Goal: Transaction & Acquisition: Subscribe to service/newsletter

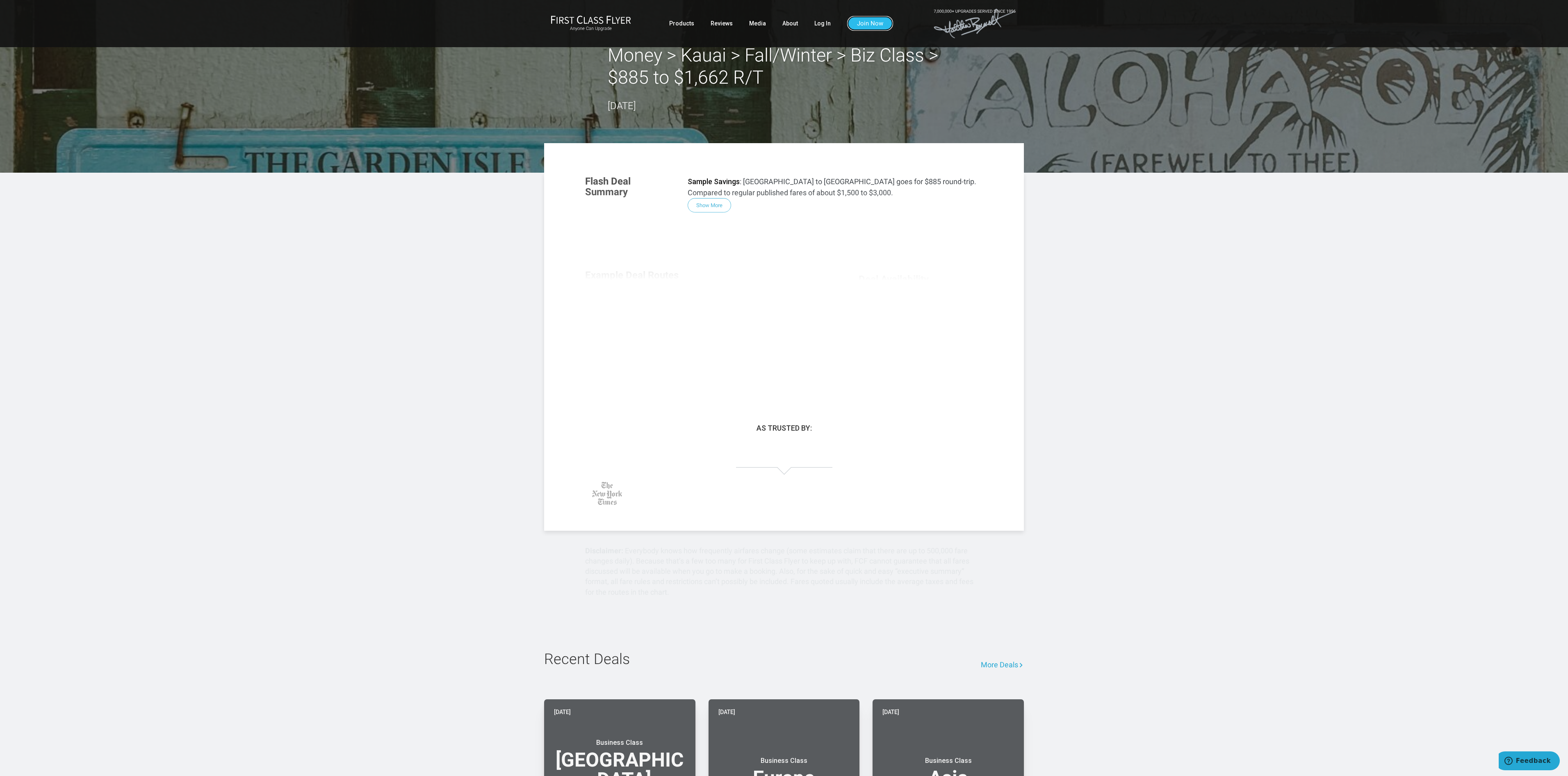
click at [864, 24] on link "Join Now" at bounding box center [870, 23] width 46 height 15
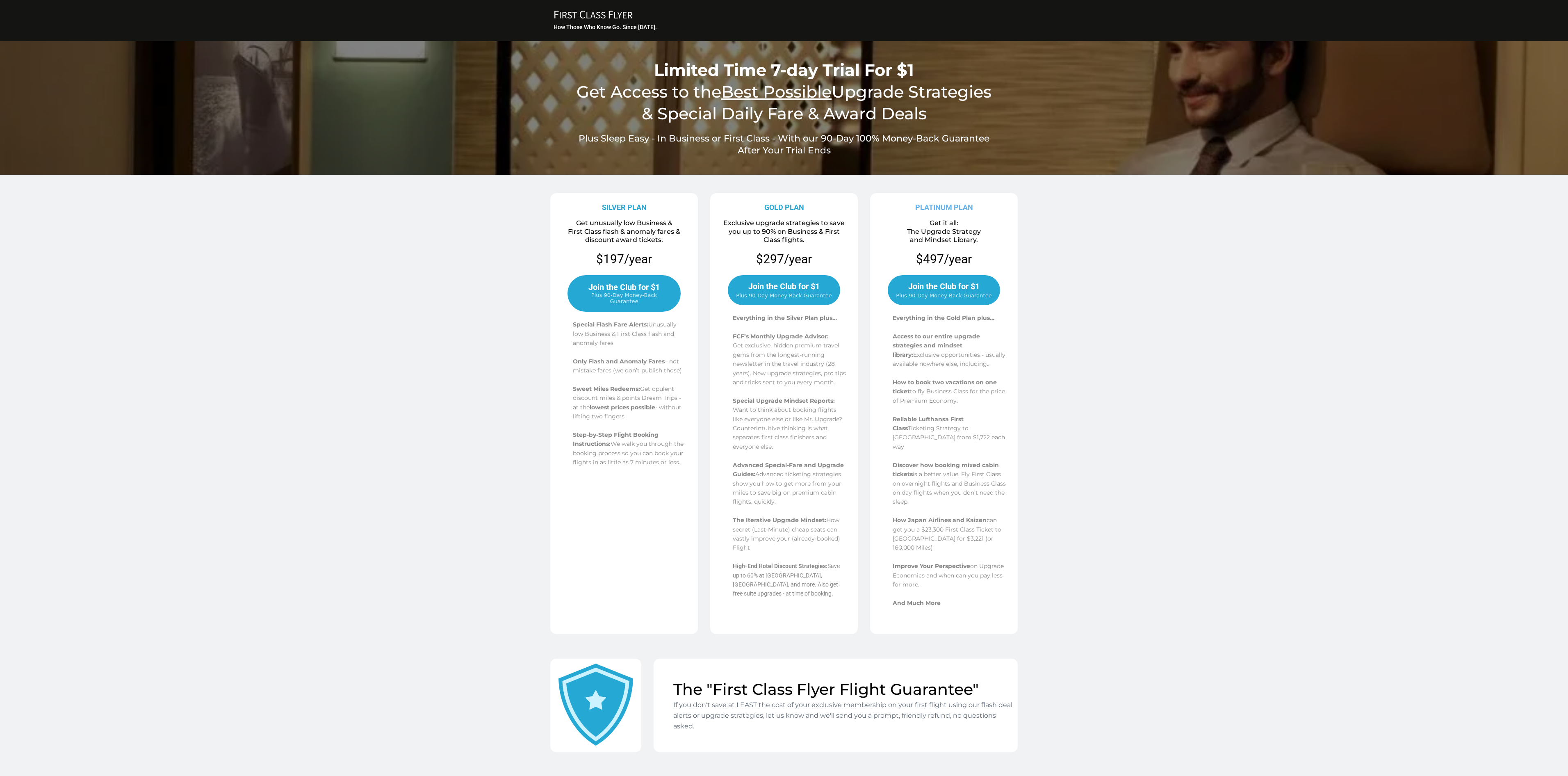
click at [785, 298] on span "Plus 90-Day Money-Back Guarantee" at bounding box center [783, 296] width 95 height 6
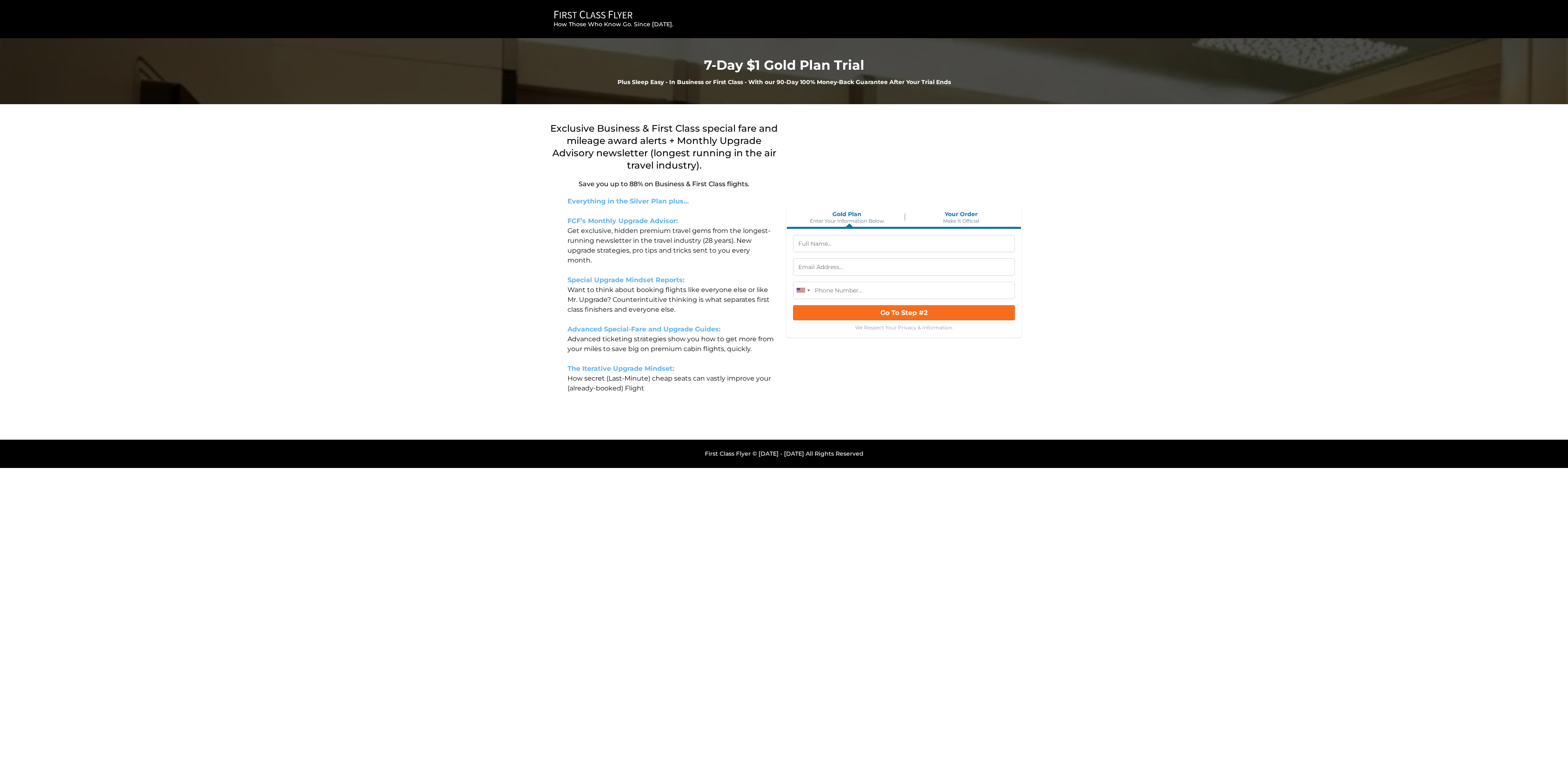
click at [855, 245] on input "text" at bounding box center [903, 243] width 222 height 17
type input "allister williams"
type input "(570) 977-1228"
click at [860, 266] on input "text" at bounding box center [903, 267] width 222 height 17
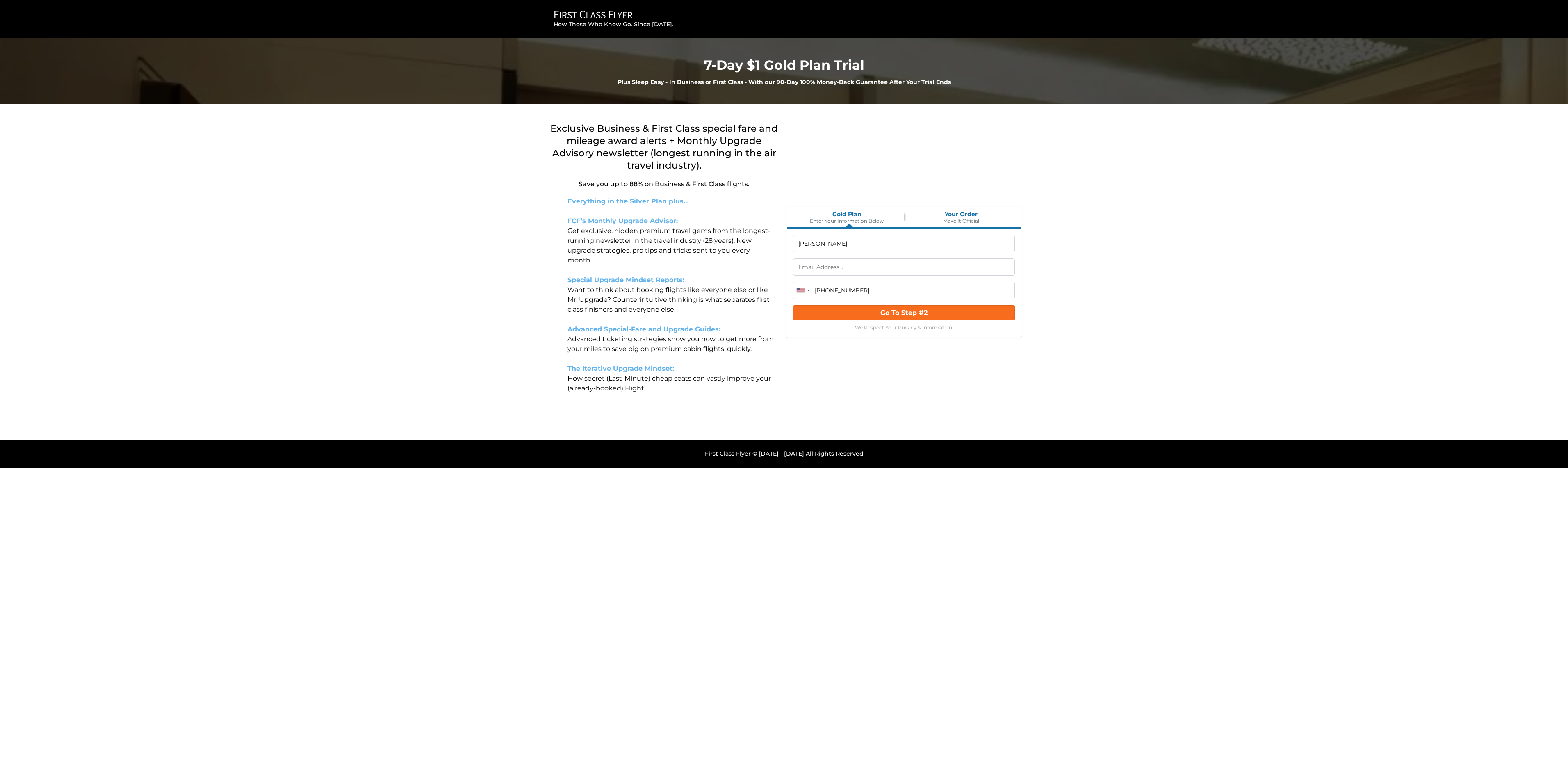
click at [860, 266] on input "text" at bounding box center [903, 267] width 222 height 17
click at [857, 270] on input "allisterrwilliams@gmail.com" at bounding box center [903, 267] width 222 height 17
type input "allisterrwilliams@gmail.com"
click at [895, 318] on button "Go To Step #2" at bounding box center [903, 312] width 222 height 15
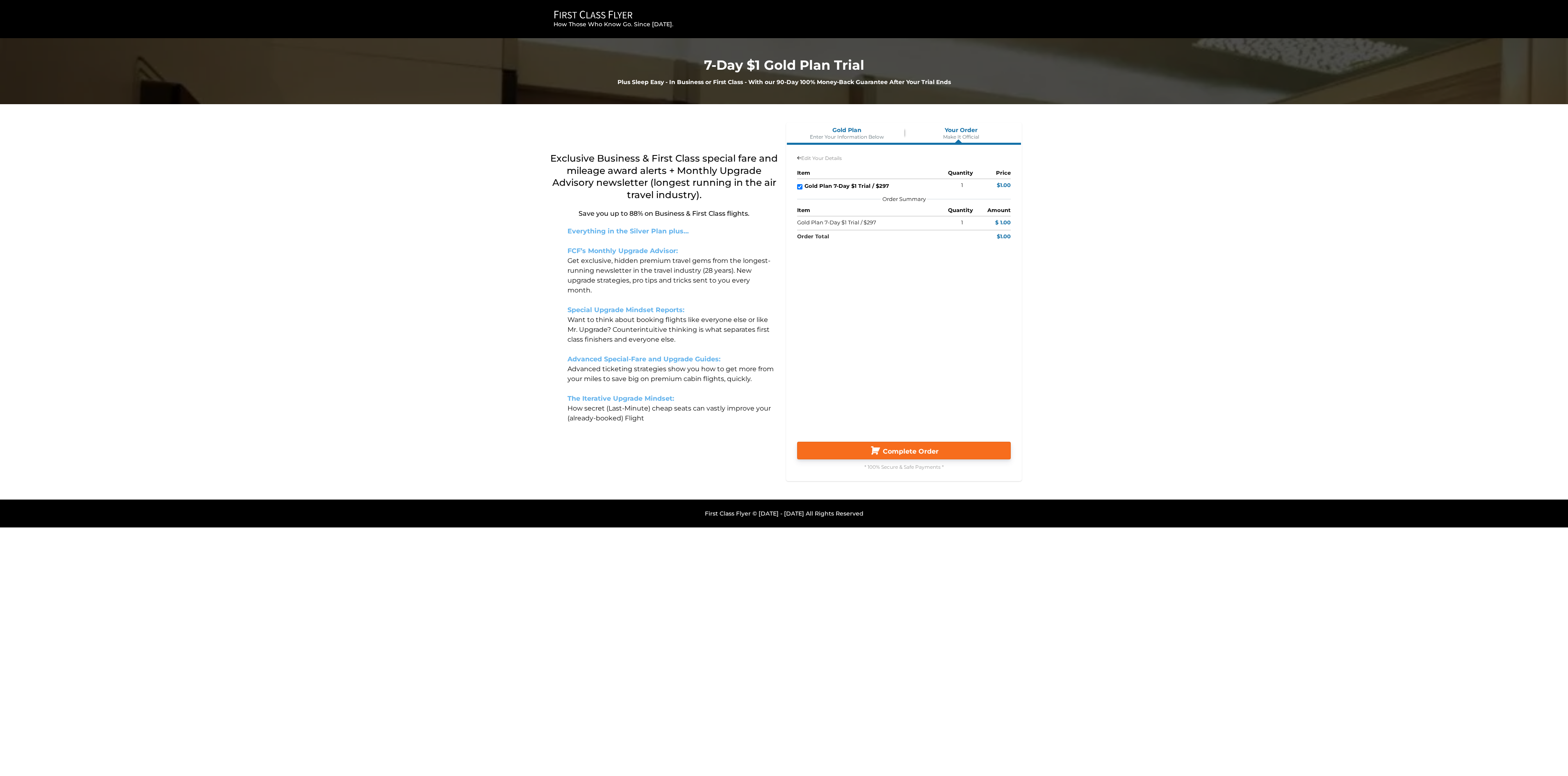
click at [884, 456] on span "Complete Order" at bounding box center [911, 451] width 56 height 8
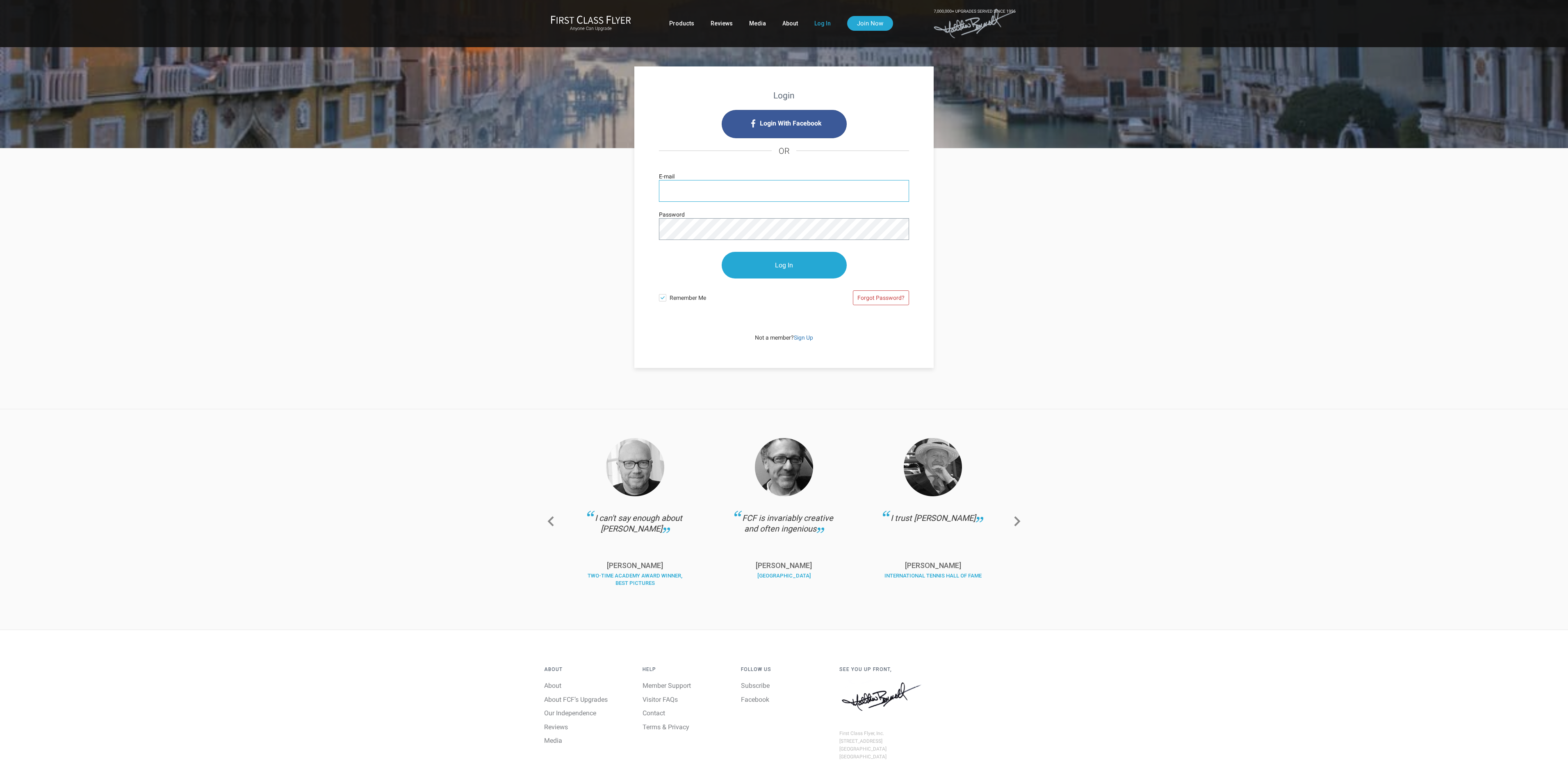
click at [721, 183] on input "E-mail" at bounding box center [784, 191] width 250 height 21
type input "allisterrwilliams@gmail.com"
click at [662, 299] on span at bounding box center [663, 298] width 8 height 8
click at [0, 0] on input "Remember Me" at bounding box center [0, 0] width 0 height 0
click at [767, 267] on input "Log In" at bounding box center [784, 265] width 125 height 27
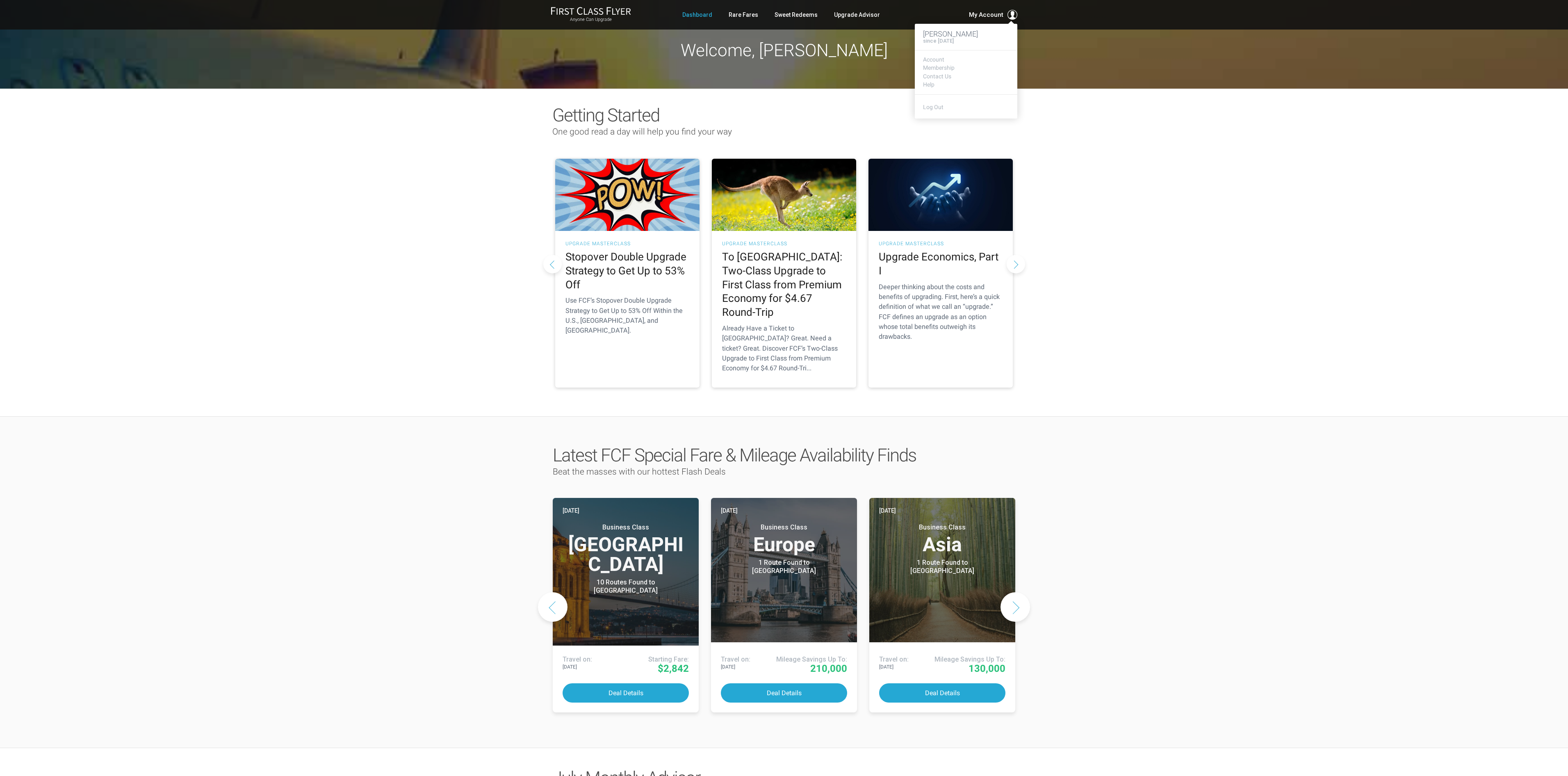
click at [971, 37] on h3 "[PERSON_NAME]" at bounding box center [966, 33] width 86 height 8
click at [985, 20] on nav "[PERSON_NAME] since [DATE] Account Membership Contact Us Help Log Out" at bounding box center [966, 69] width 102 height 99
click at [939, 40] on h4 "since [DATE]" at bounding box center [938, 40] width 31 height 6
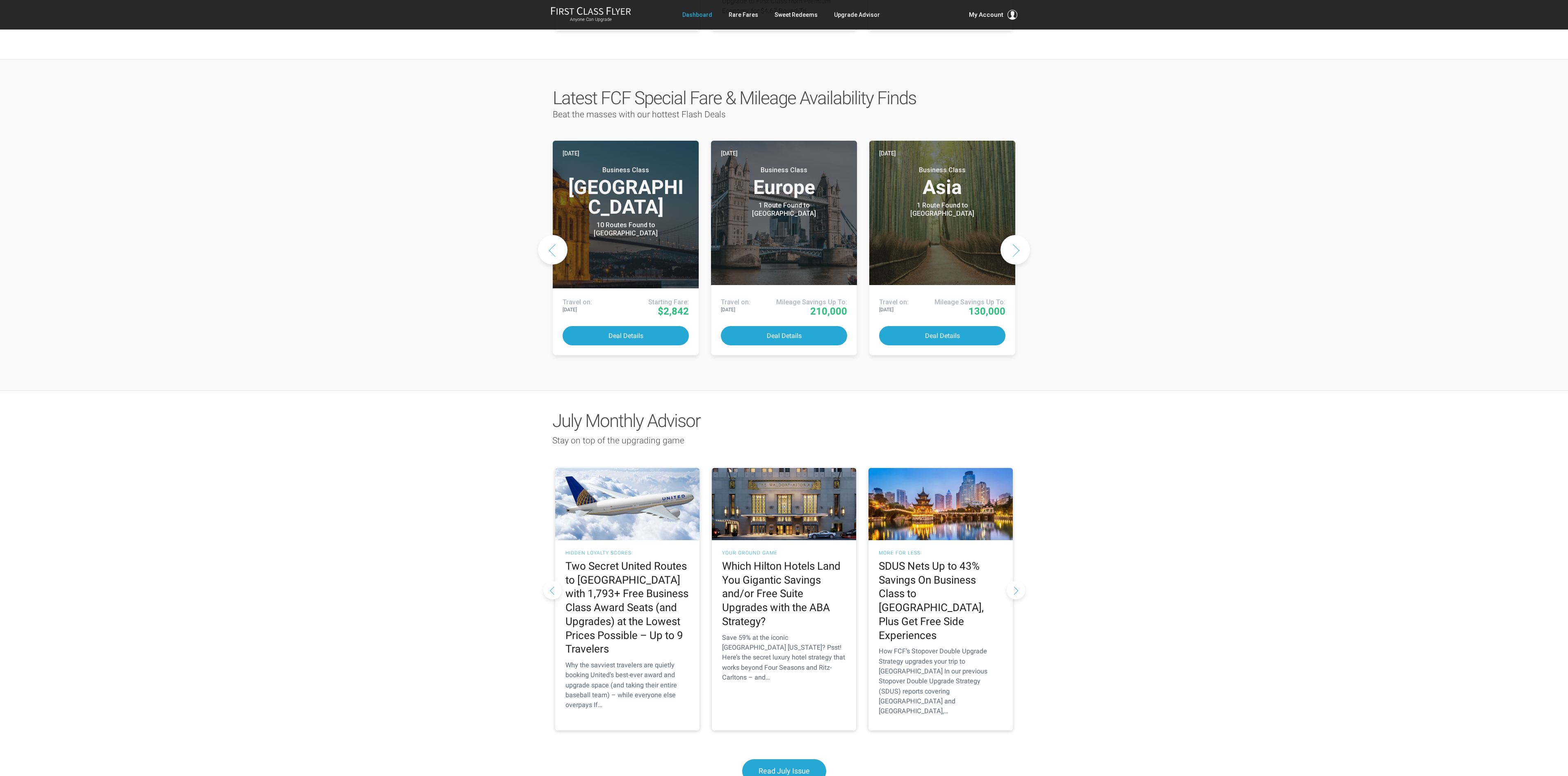
scroll to position [144, 0]
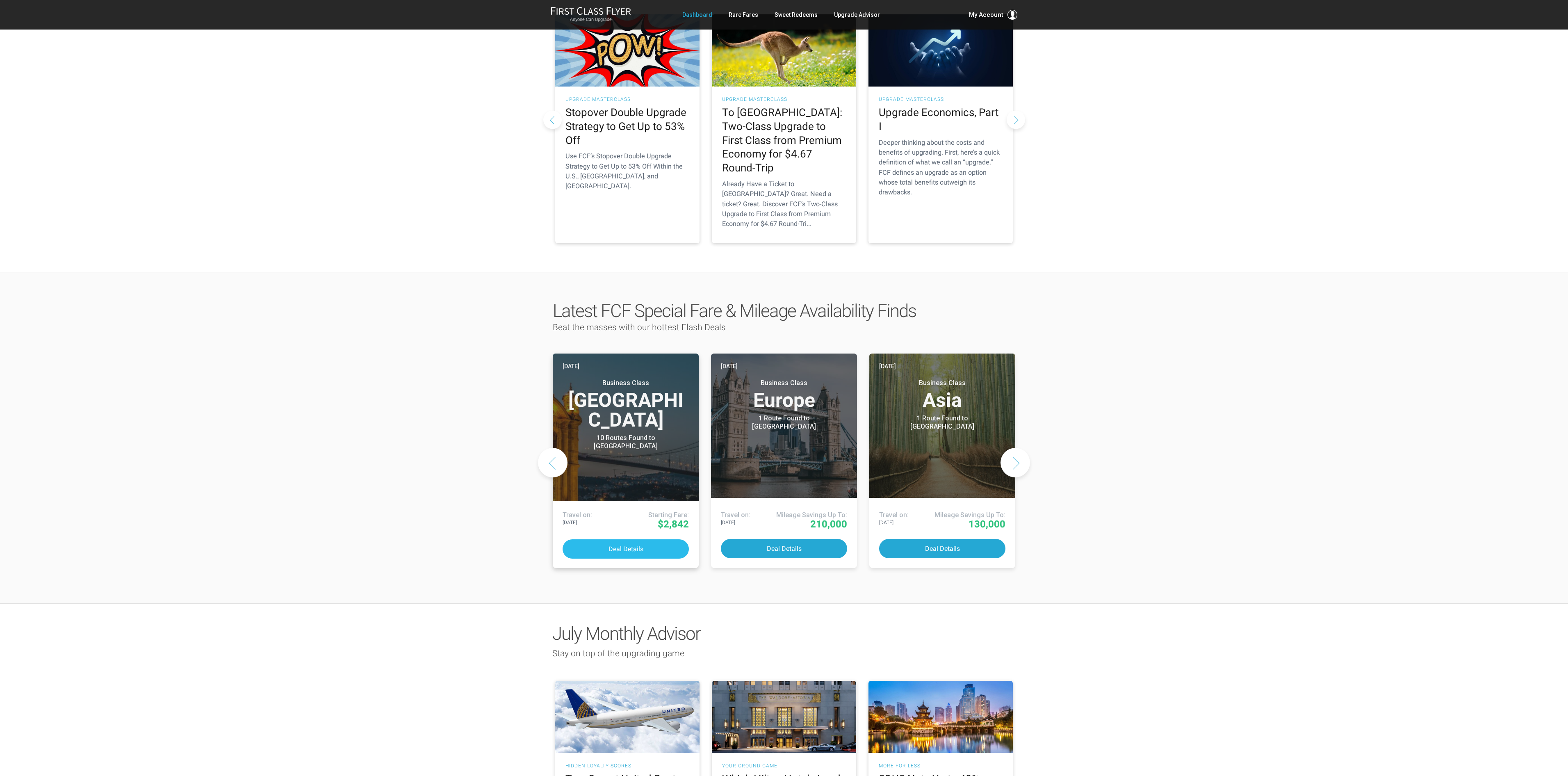
click at [644, 540] on button "Deal Details" at bounding box center [626, 549] width 126 height 20
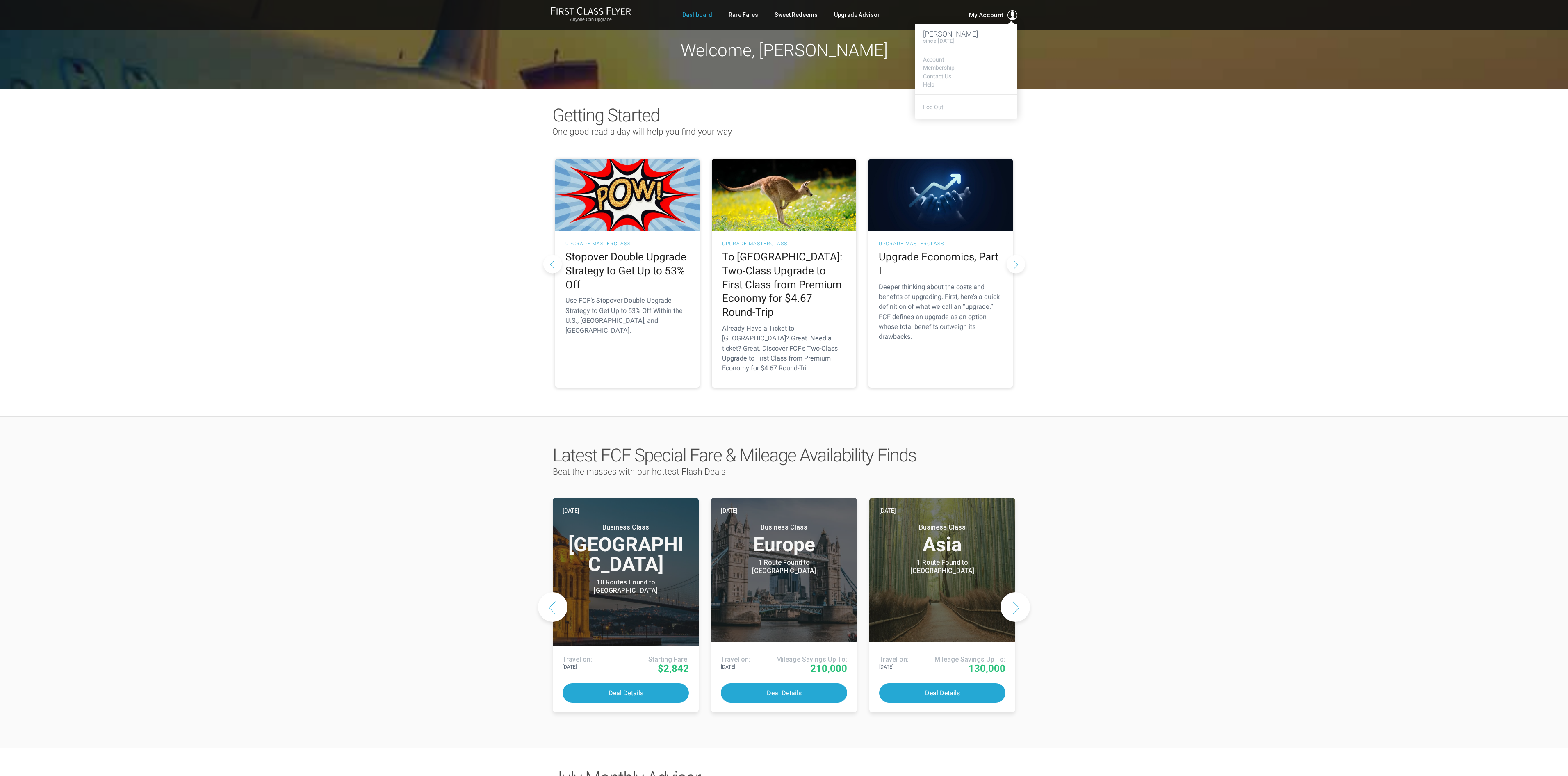
click at [1011, 17] on span at bounding box center [1013, 15] width 10 height 10
click at [939, 107] on link "Log Out" at bounding box center [933, 107] width 20 height 6
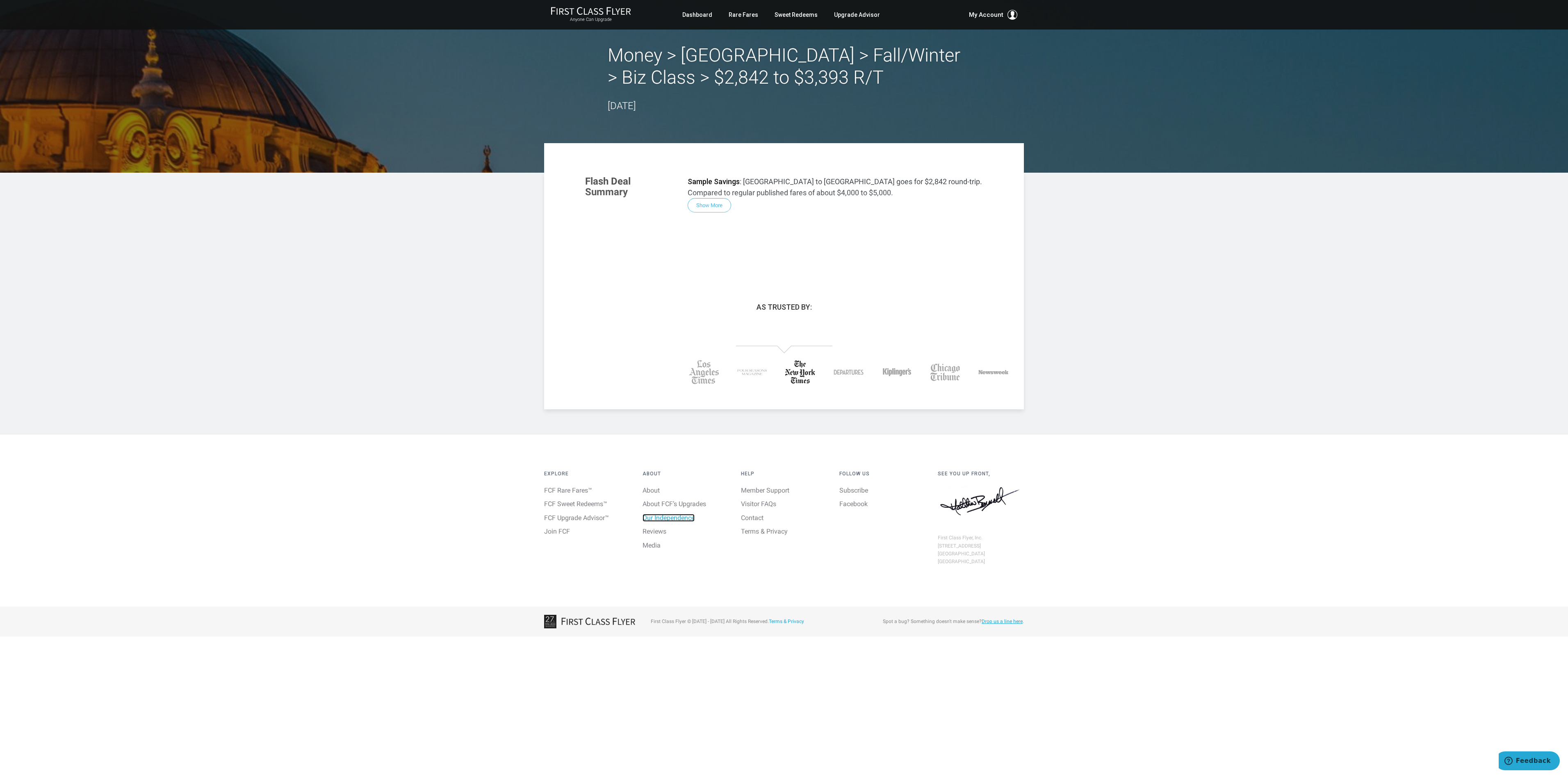
click at [644, 515] on link "Our Independence" at bounding box center [668, 518] width 52 height 8
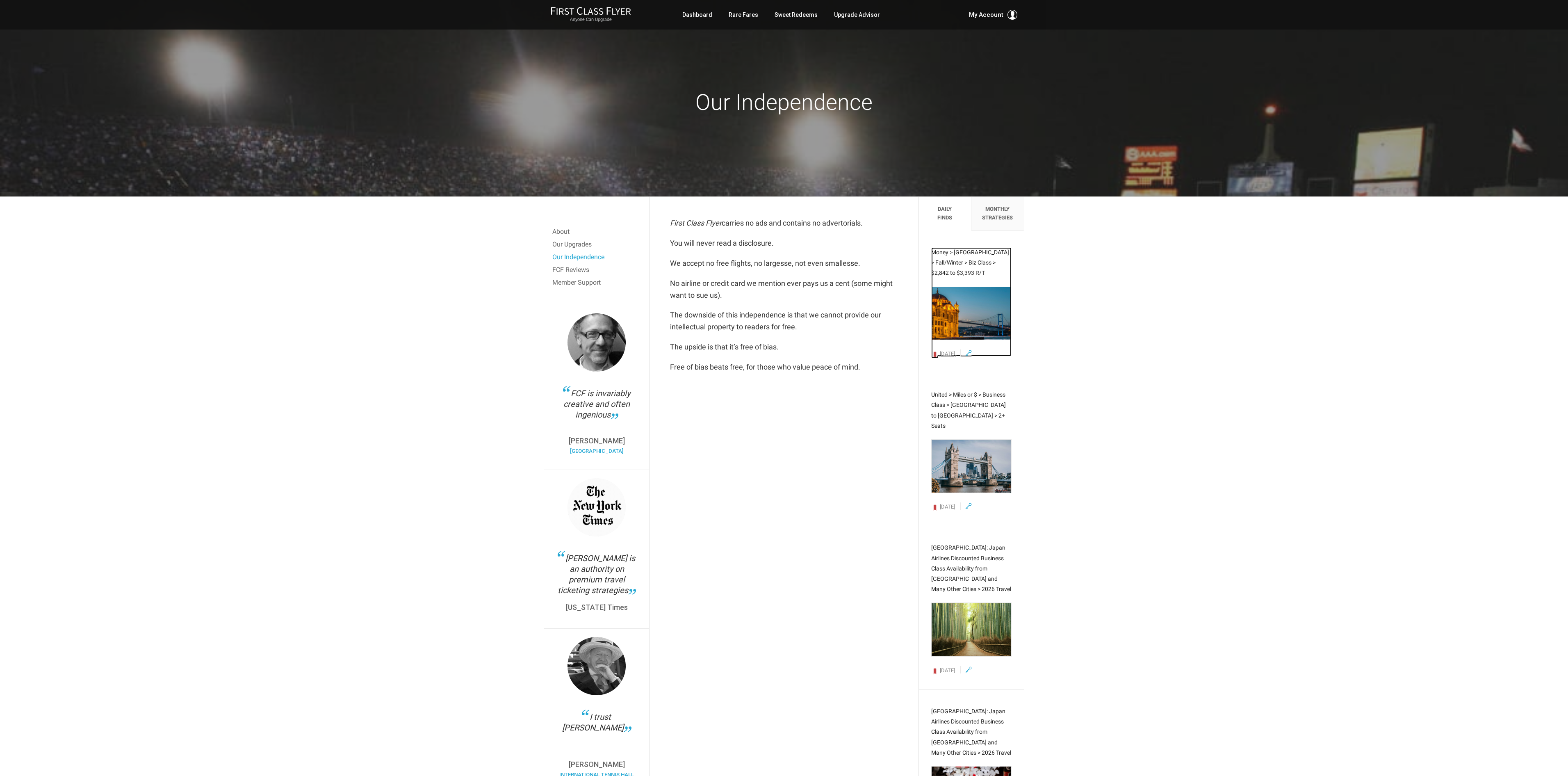
click at [970, 257] on link "Money > Istanbul > Fall/Winter > Biz Class > $2,842 to $3,393 R/T Aug 14, 2025" at bounding box center [971, 301] width 80 height 109
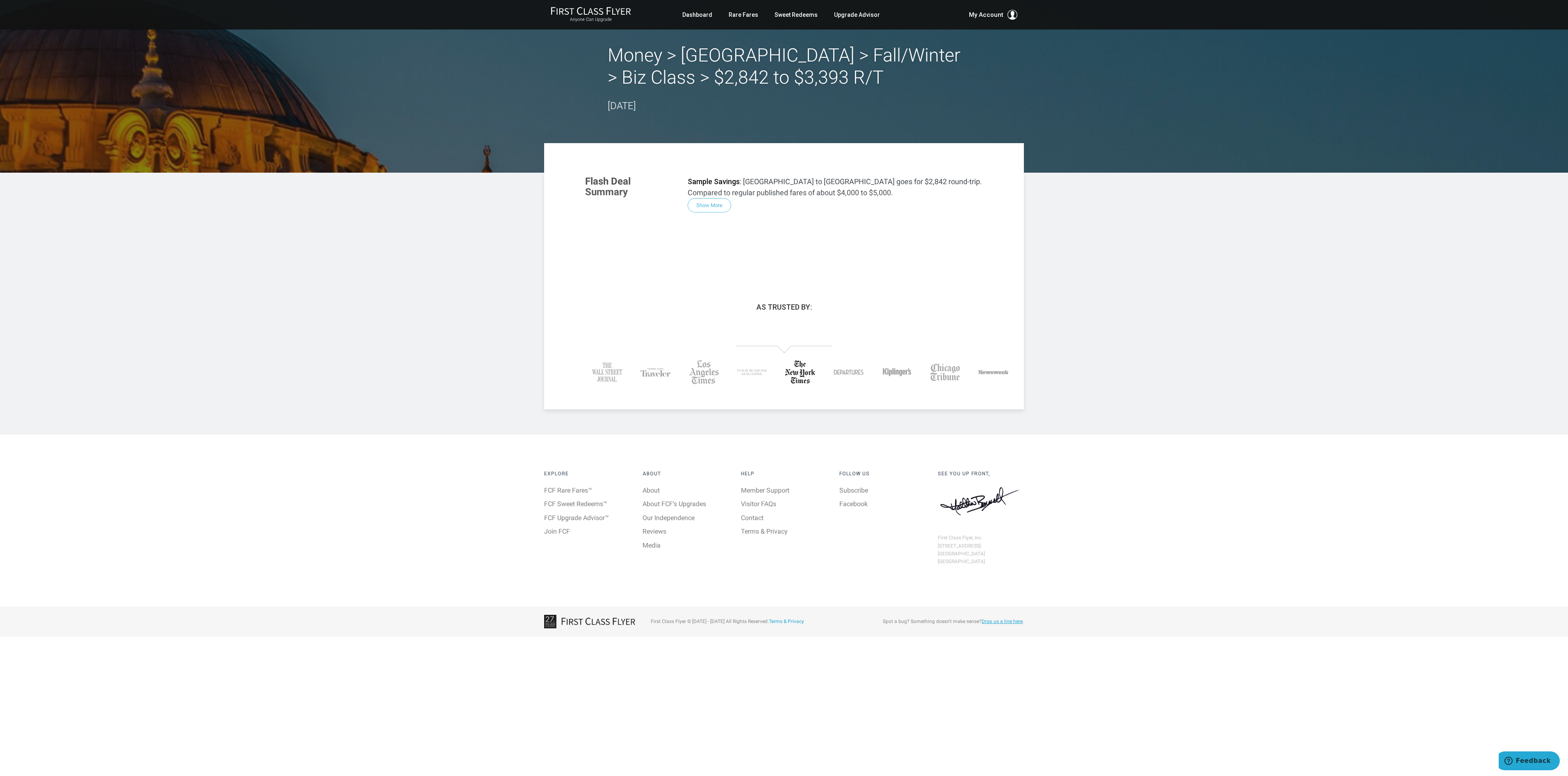
click at [715, 206] on div "Flash Deal Summary Sample Savings : [GEOGRAPHIC_DATA] to [GEOGRAPHIC_DATA] goes…" at bounding box center [784, 219] width 414 height 102
click at [700, 204] on div "Flash Deal Summary Sample Savings : [GEOGRAPHIC_DATA] to [GEOGRAPHIC_DATA] goes…" at bounding box center [784, 219] width 414 height 102
click at [720, 201] on div "Flash Deal Summary Sample Savings : [GEOGRAPHIC_DATA] to [GEOGRAPHIC_DATA] goes…" at bounding box center [784, 219] width 414 height 102
click at [720, 212] on div "Flash Deal Summary Sample Savings : Boston to Istanbul goes for $2,842 round-tr…" at bounding box center [784, 219] width 414 height 102
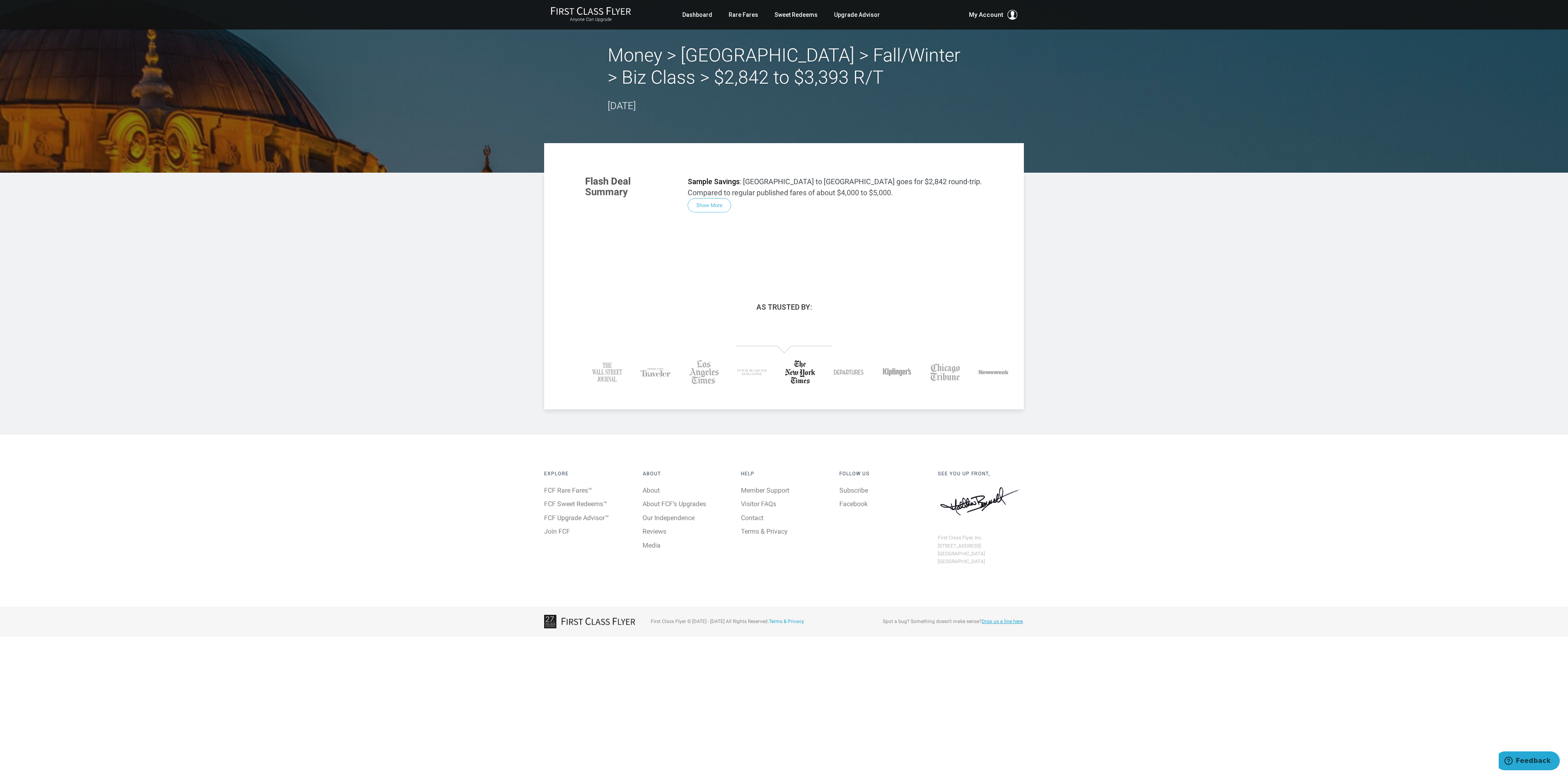
click at [720, 204] on div "Flash Deal Summary Sample Savings : Boston to Istanbul goes for $2,842 round-tr…" at bounding box center [784, 219] width 414 height 102
click at [799, 14] on link "Sweet Redeems" at bounding box center [796, 15] width 43 height 15
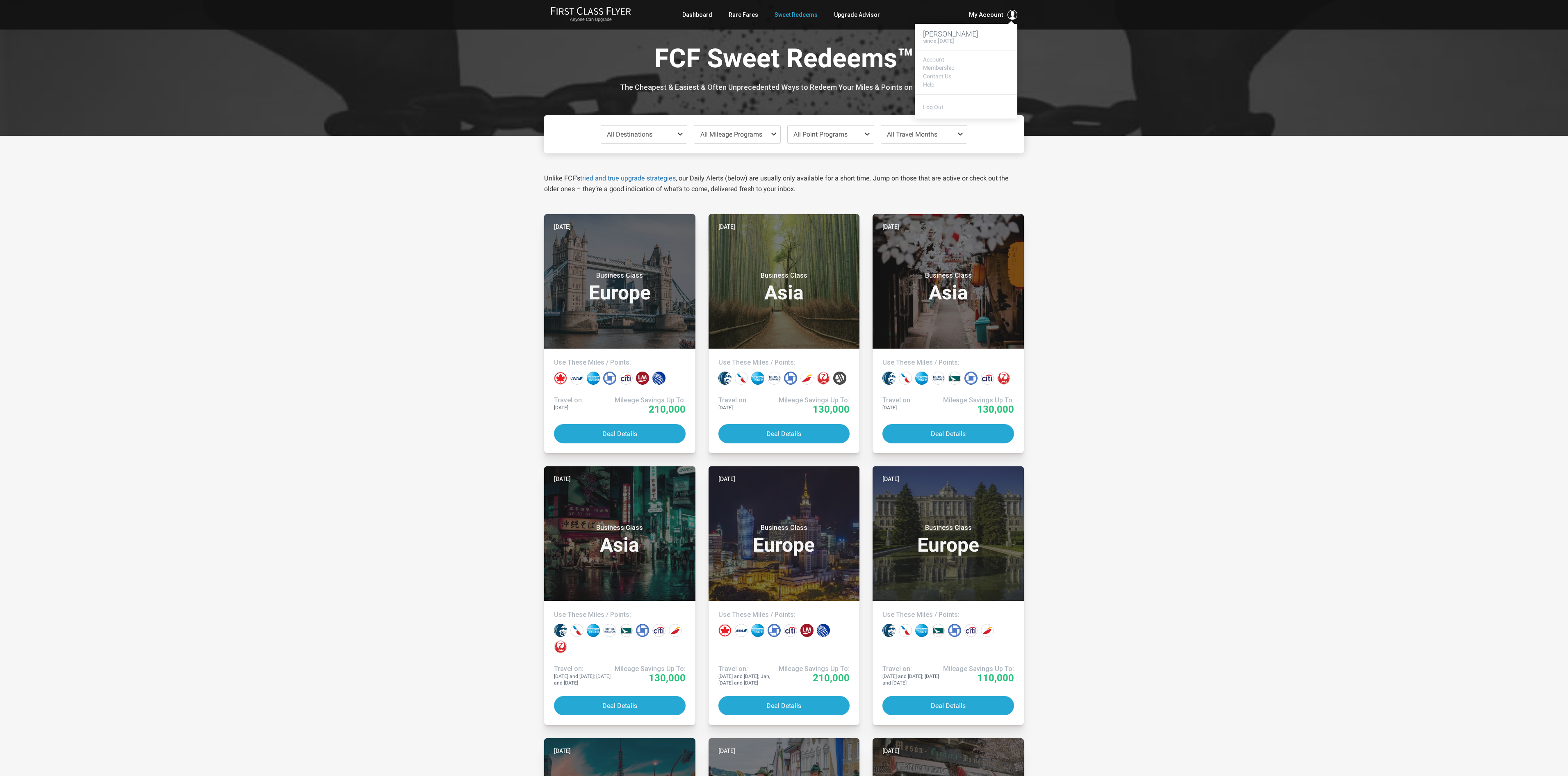
click at [950, 38] on h4 "since [DATE]" at bounding box center [938, 40] width 31 height 6
click at [943, 80] on ul "Account Membership Contact Us Help" at bounding box center [966, 73] width 86 height 32
click at [934, 59] on link "Account" at bounding box center [966, 60] width 86 height 6
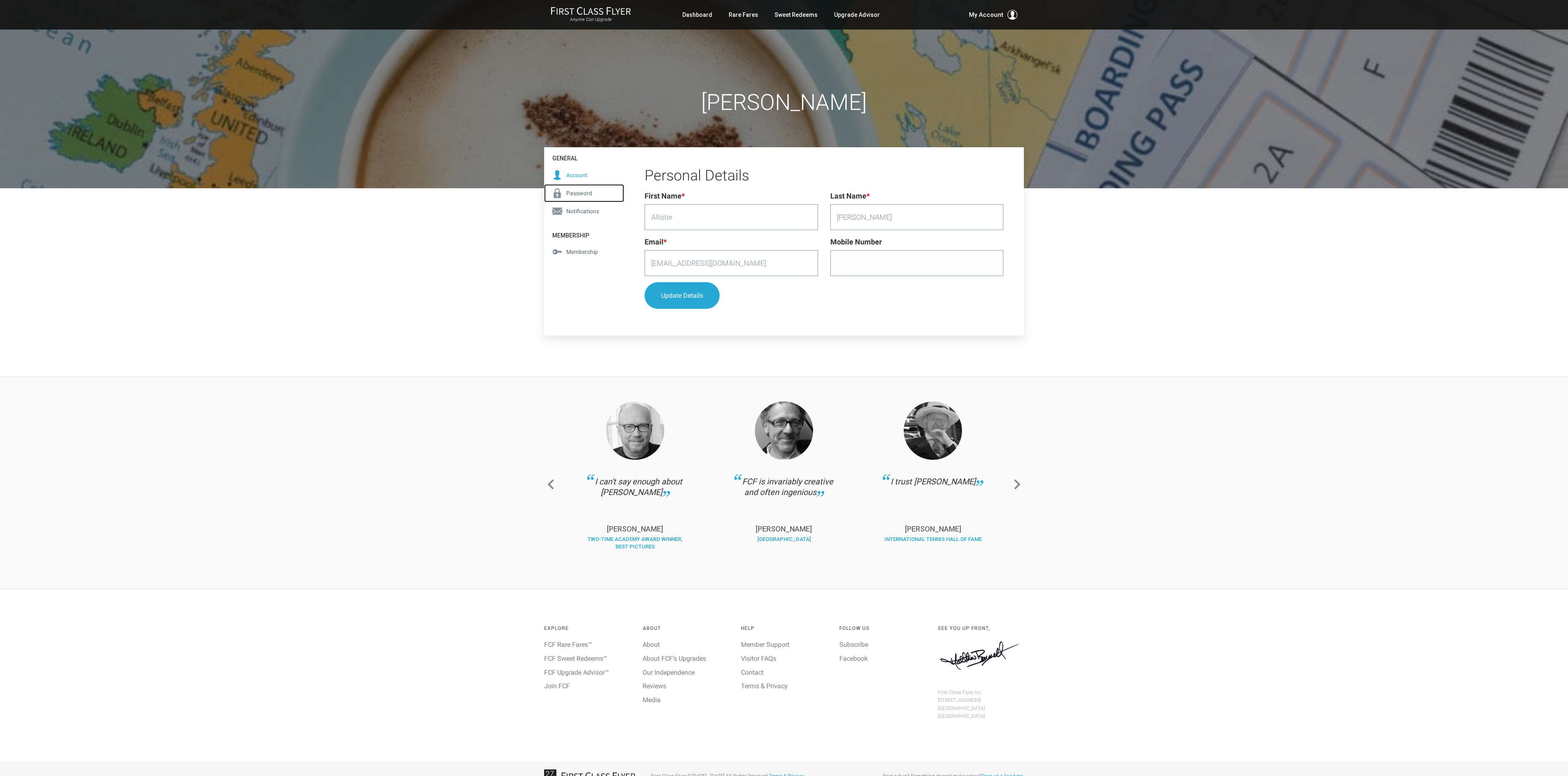
click at [591, 193] on span "Password" at bounding box center [579, 193] width 26 height 9
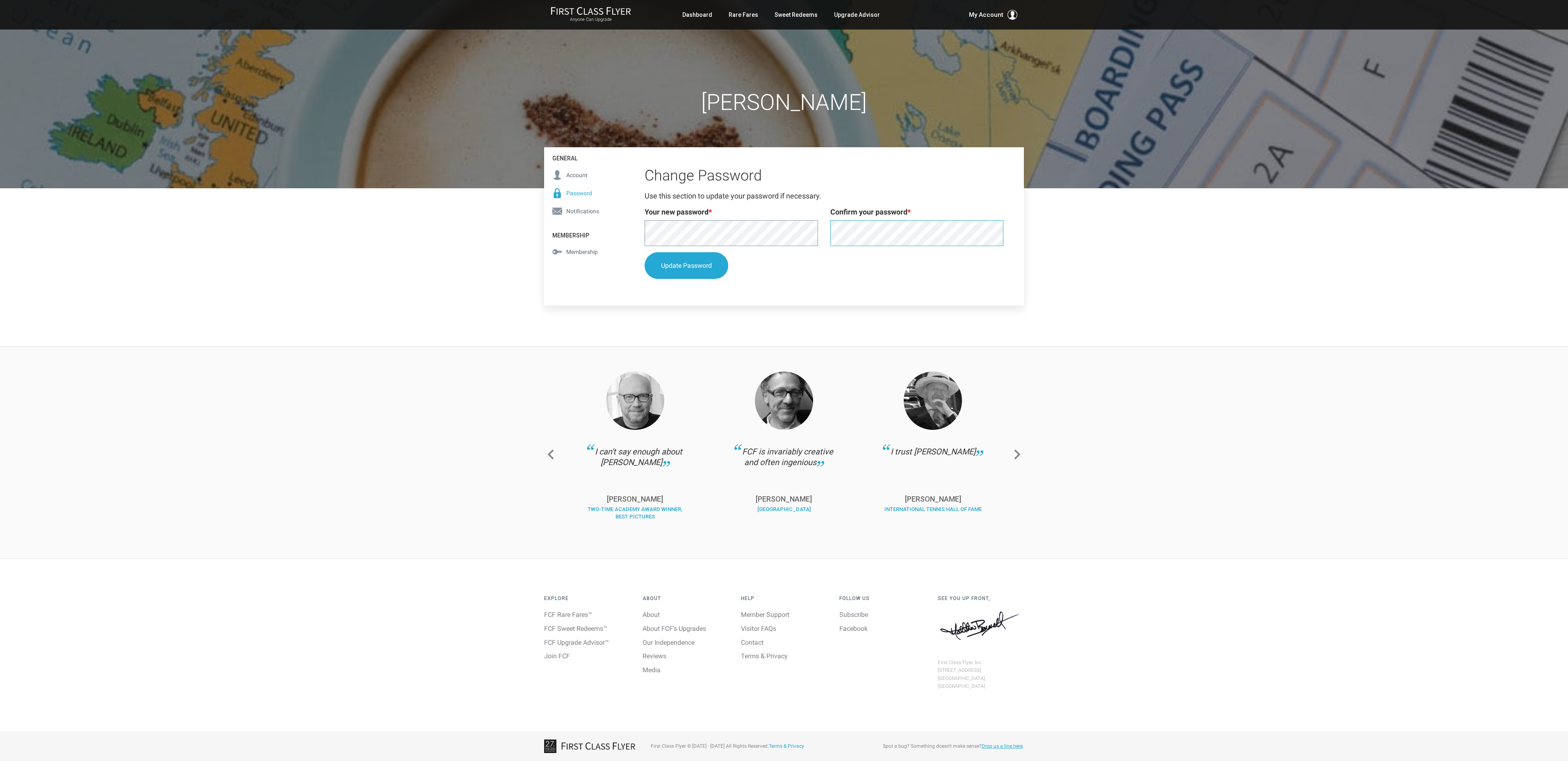
click at [644, 252] on button "Update Password" at bounding box center [686, 265] width 83 height 27
click at [689, 274] on button "Update Password" at bounding box center [686, 266] width 83 height 27
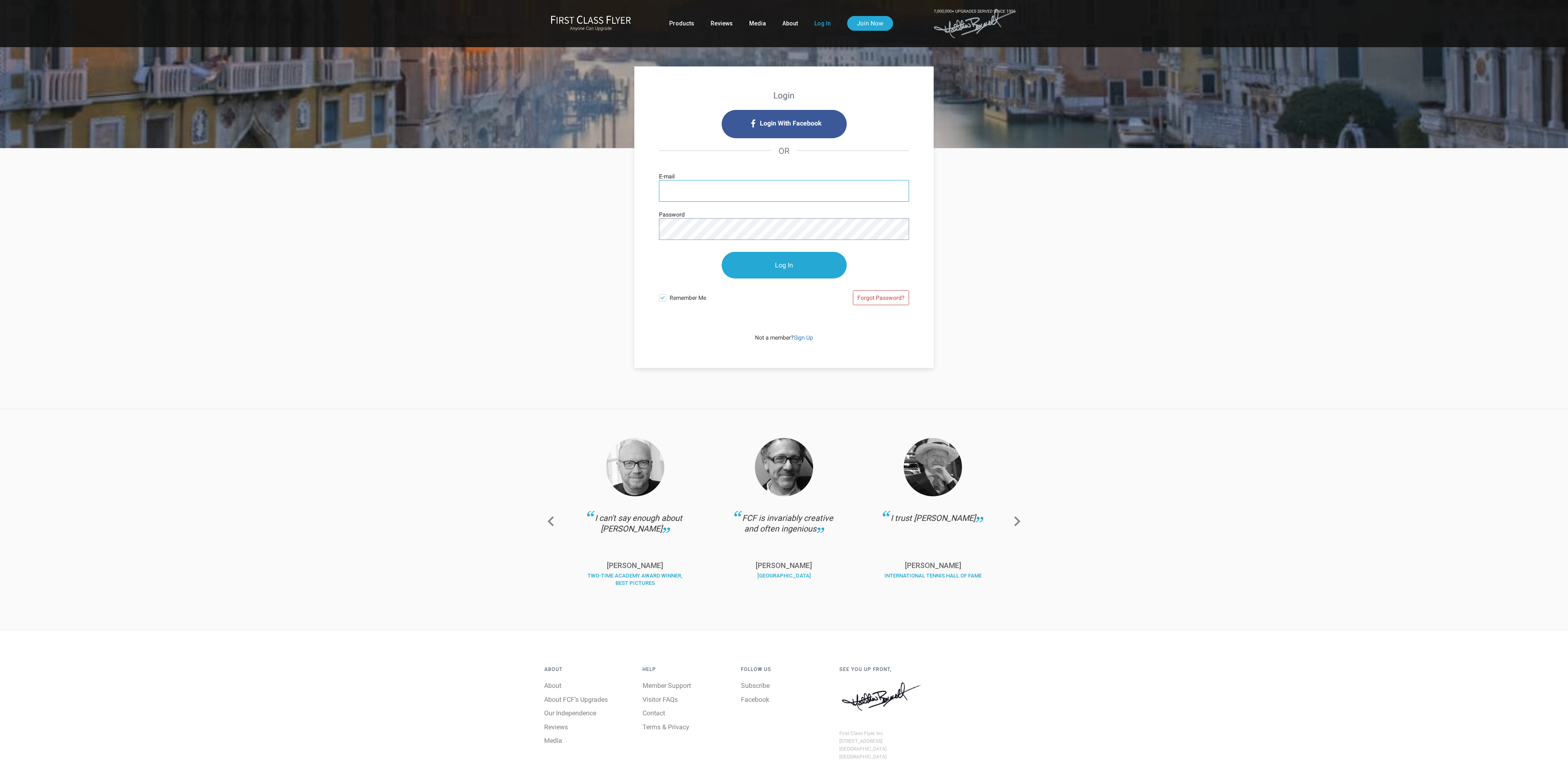
click at [790, 185] on input "E-mail" at bounding box center [784, 191] width 250 height 21
type input "[EMAIL_ADDRESS][DOMAIN_NAME]"
click at [739, 239] on form "[EMAIL_ADDRESS][DOMAIN_NAME] E-mail Password Log In Remember Me Forgot Password?" at bounding box center [784, 246] width 250 height 132
click at [721, 252] on input "Log In" at bounding box center [784, 265] width 125 height 27
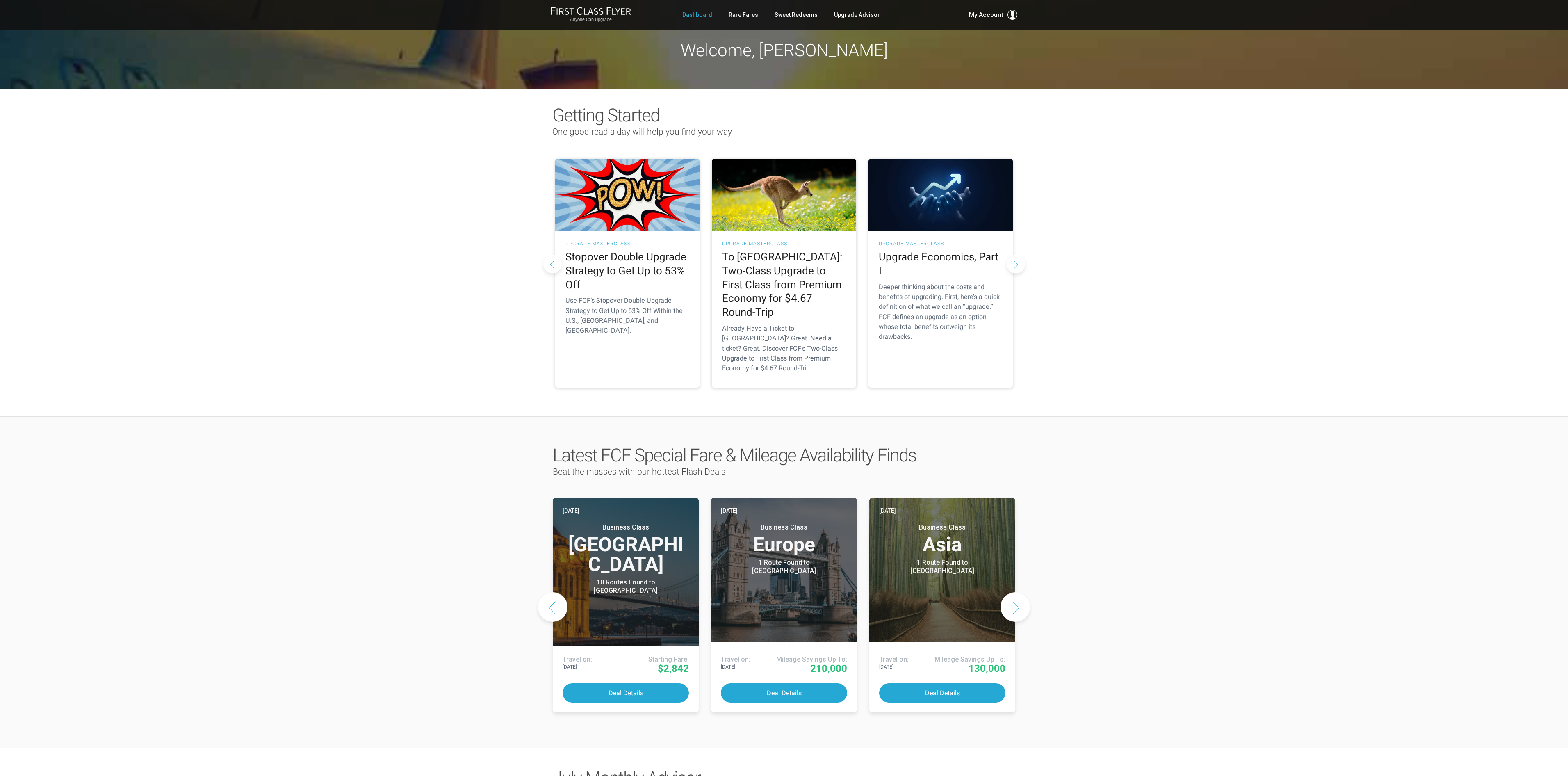
scroll to position [205, 0]
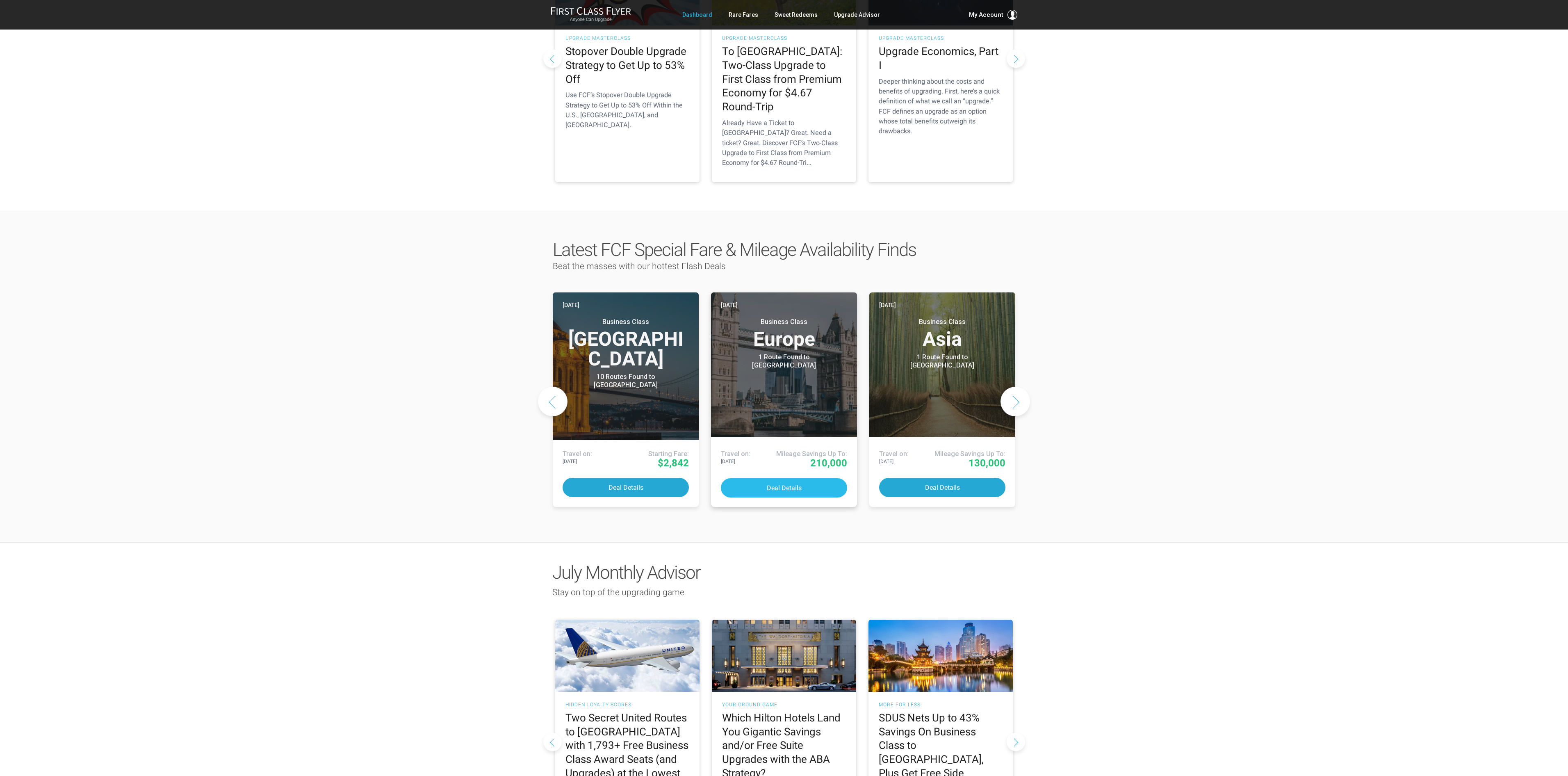
click at [794, 478] on button "Deal Details" at bounding box center [784, 488] width 126 height 20
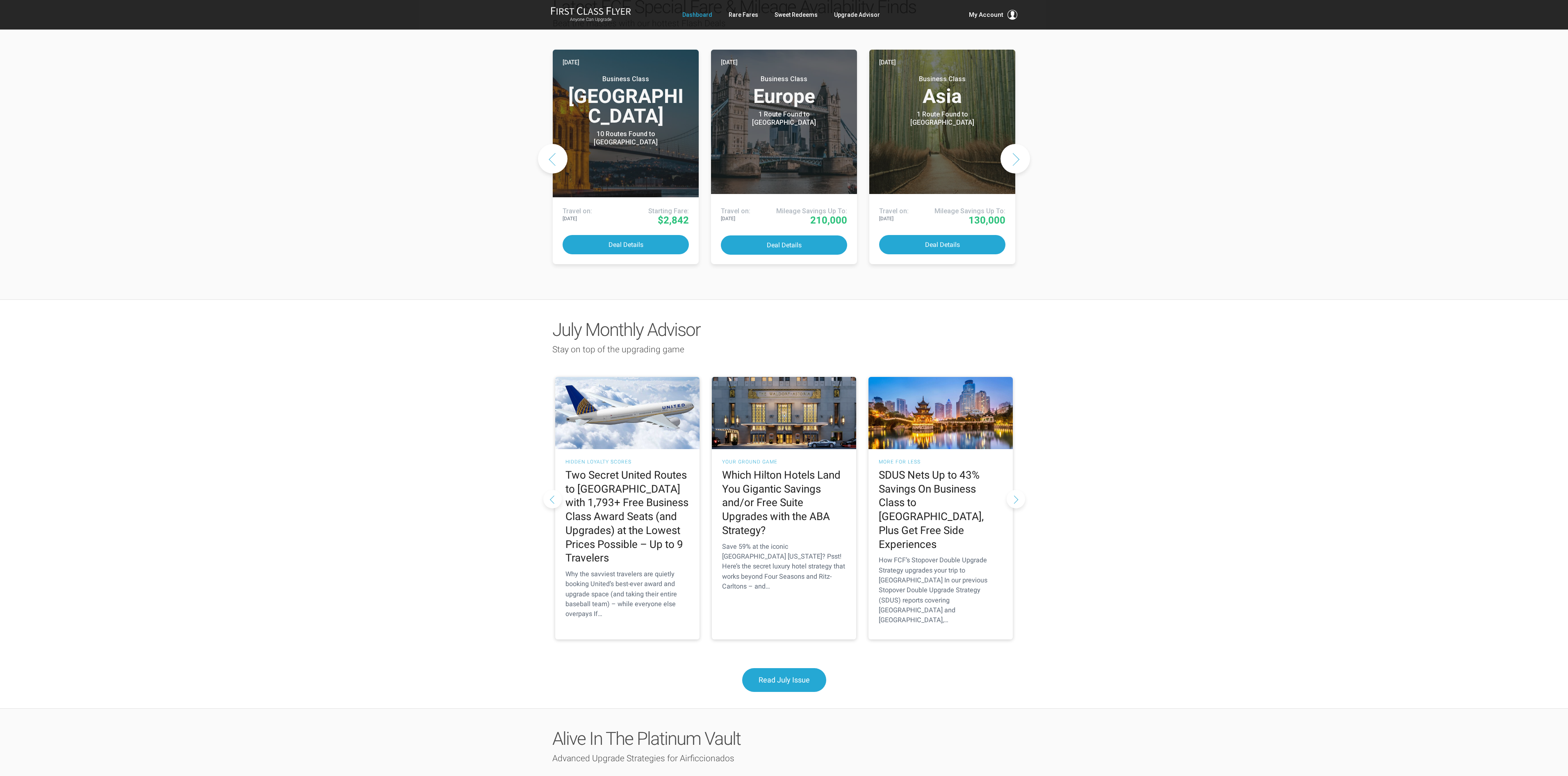
scroll to position [444, 0]
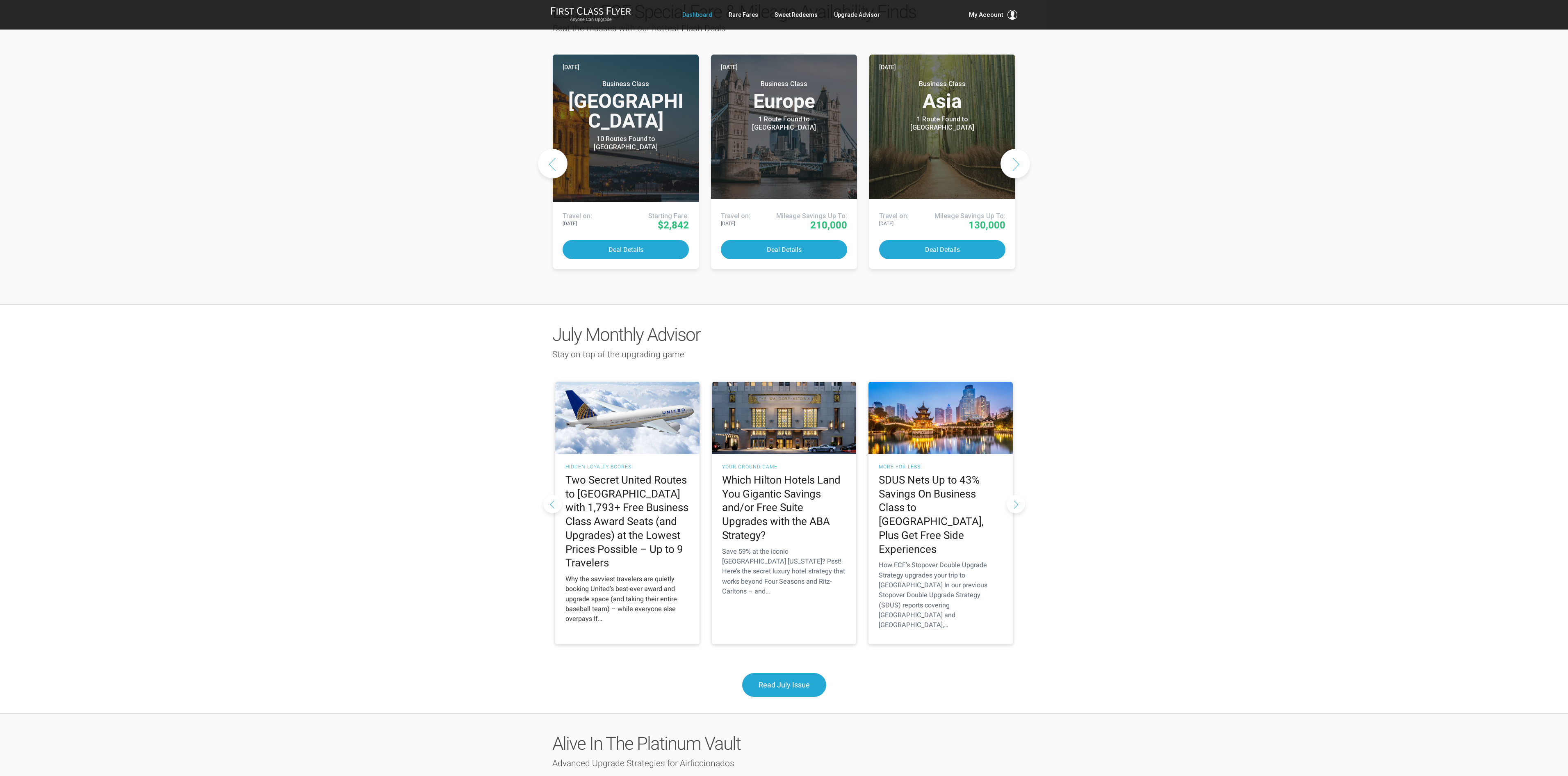
click at [640, 518] on h2 "Two Secret United Routes to [GEOGRAPHIC_DATA] with 1,793+ Free Business Class A…" at bounding box center [627, 521] width 124 height 97
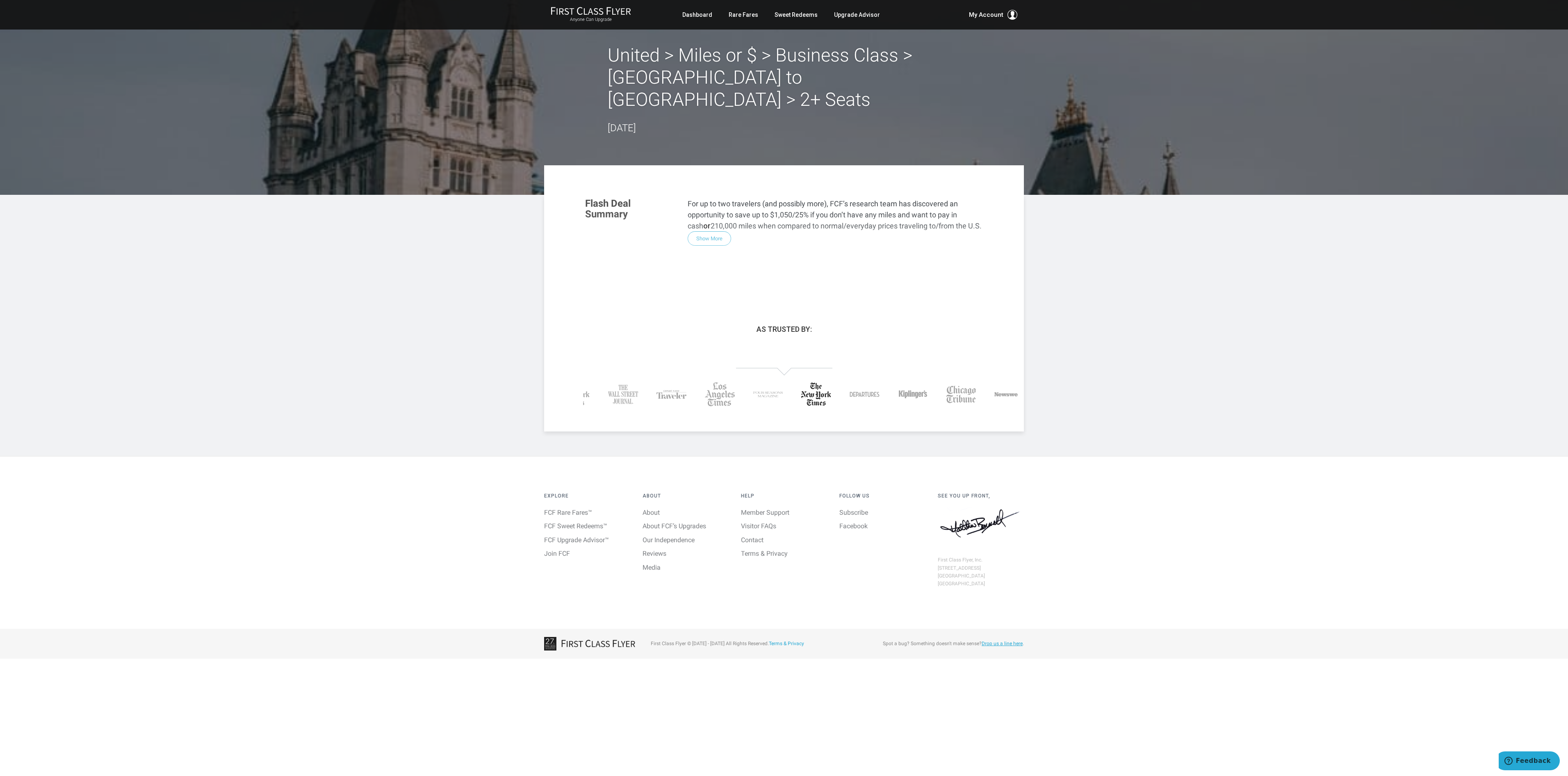
click at [718, 214] on div "Flash Deal Summary For up to two travelers (and possibly more), FCF’s research …" at bounding box center [784, 241] width 414 height 102
click at [704, 216] on div "Flash Deal Summary For up to two travelers (and possibly more), FCF’s research …" at bounding box center [784, 241] width 414 height 102
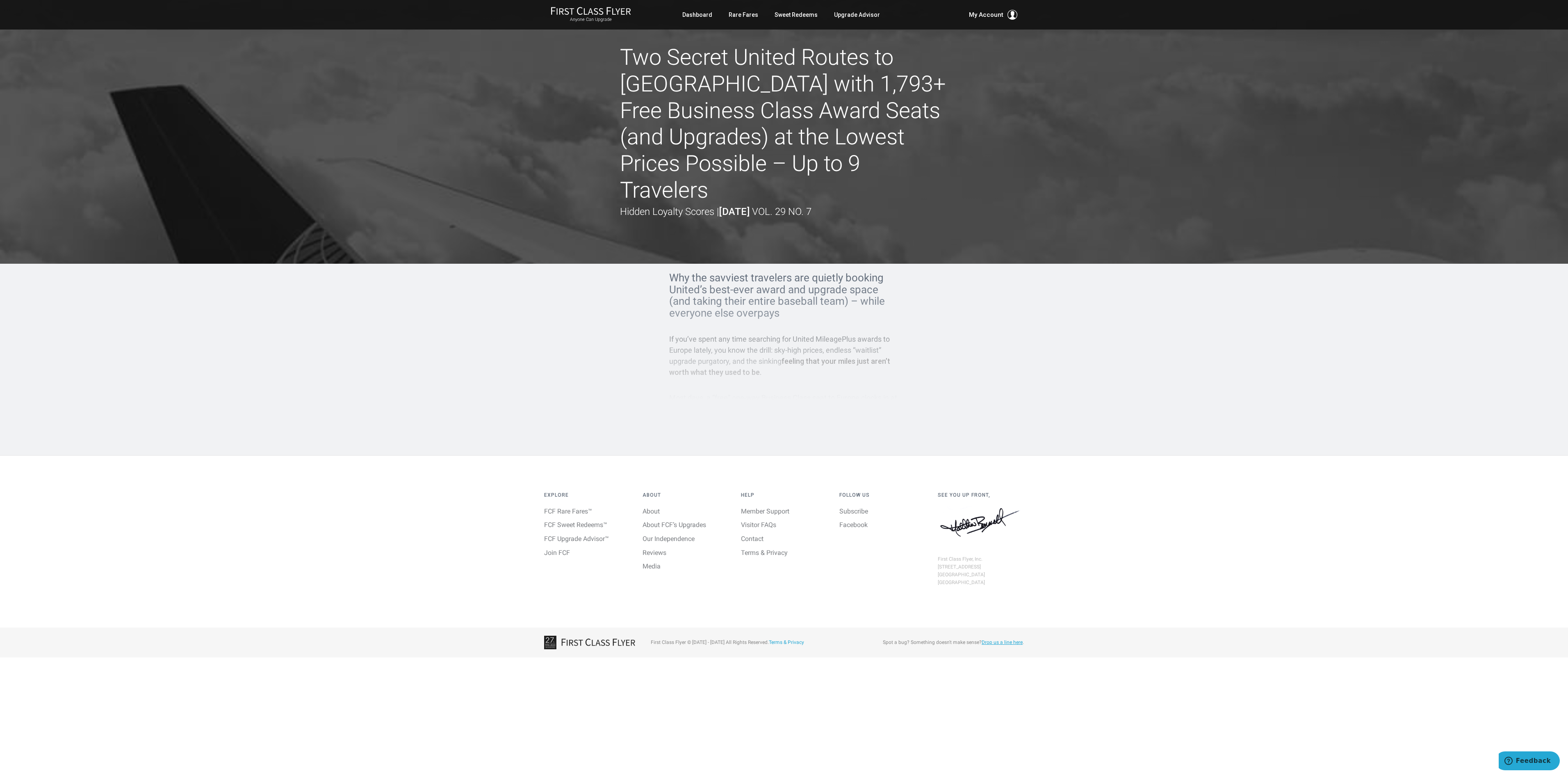
click at [718, 149] on h1 "Two Secret United Routes to [GEOGRAPHIC_DATA] with 1,793+ Free Business Class A…" at bounding box center [783, 124] width 328 height 159
click at [760, 234] on div at bounding box center [784, 131] width 1568 height 264
